Goal: Task Accomplishment & Management: Use online tool/utility

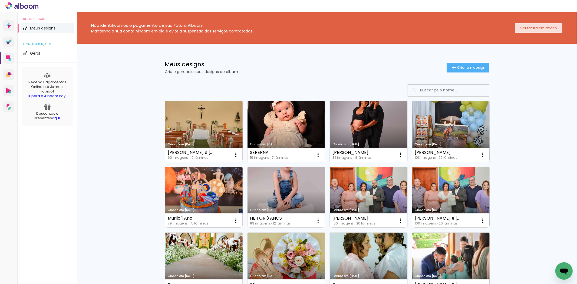
click at [0, 0] on slot "Ver fatura em atraso" at bounding box center [0, 0] width 0 height 0
click at [204, 137] on link "Criado em [DATE]" at bounding box center [204, 131] width 78 height 61
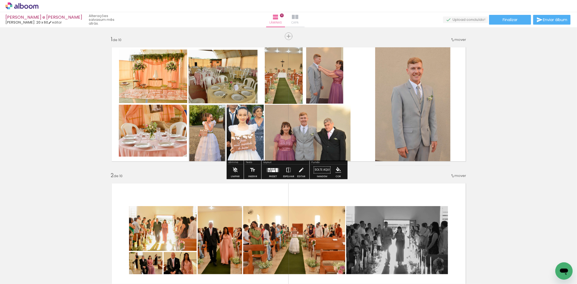
click at [298, 20] on iron-icon at bounding box center [295, 17] width 6 height 6
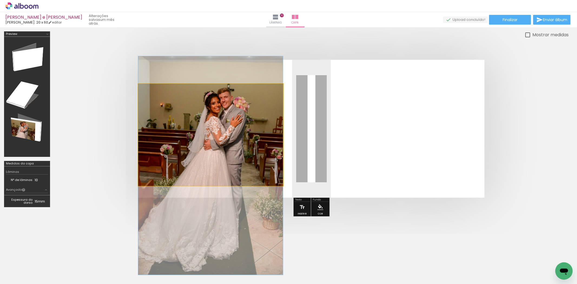
drag, startPoint x: 234, startPoint y: 152, endPoint x: 239, endPoint y: 153, distance: 5.1
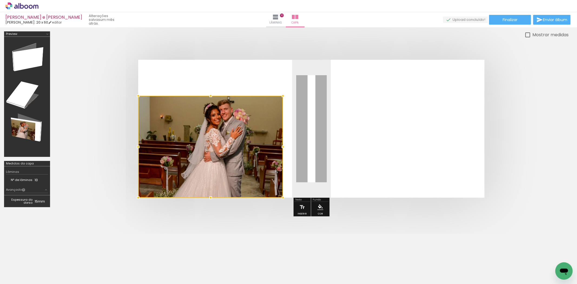
drag, startPoint x: 224, startPoint y: 124, endPoint x: 199, endPoint y: 236, distance: 114.0
click at [0, 0] on quentale-cover-section at bounding box center [0, 0] width 0 height 0
click at [0, 0] on iron-icon "color picker" at bounding box center [0, 0] width 0 height 0
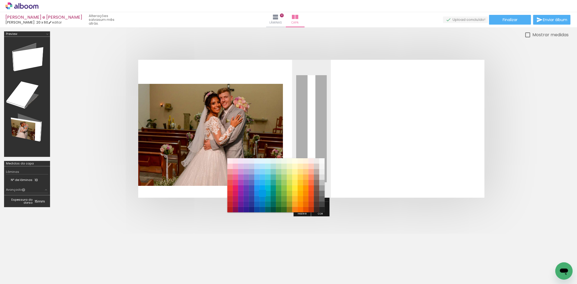
click at [0, 0] on paper-item "#039be5" at bounding box center [0, 0] width 0 height 0
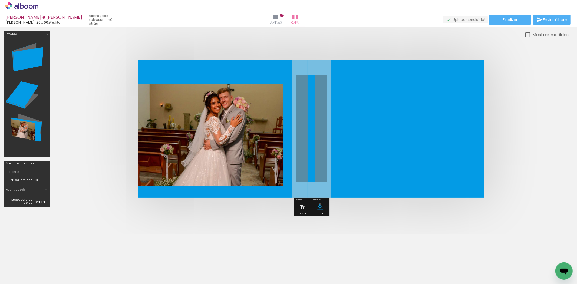
click at [0, 0] on iron-icon "color picker" at bounding box center [0, 0] width 0 height 0
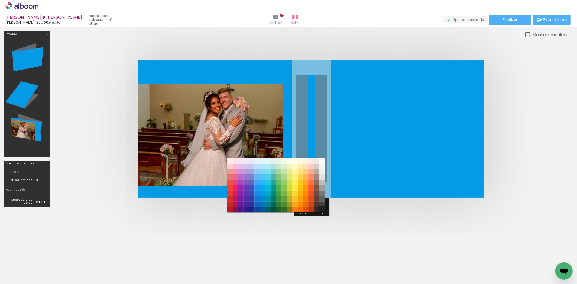
click at [0, 0] on paper-item "#212121" at bounding box center [0, 0] width 0 height 0
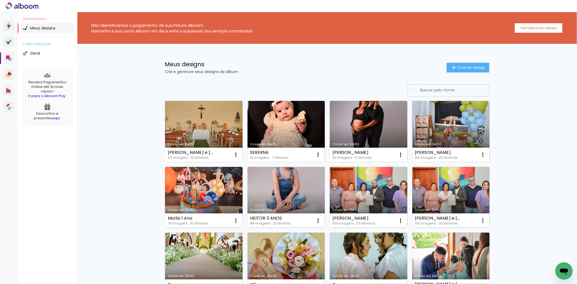
click at [276, 184] on link "Criado em [DATE]" at bounding box center [286, 197] width 78 height 61
